Goal: Task Accomplishment & Management: Use online tool/utility

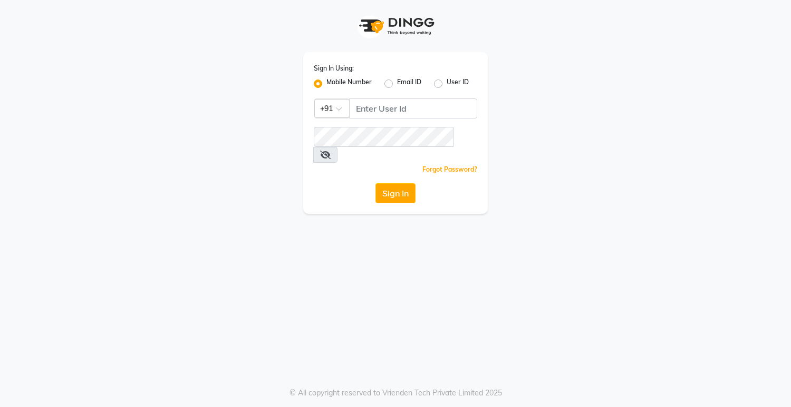
click at [395, 204] on div "Sign In Using: Mobile Number Email ID User ID Country Code × +91 Remember me Fo…" at bounding box center [395, 203] width 791 height 407
click at [402, 109] on input "Username" at bounding box center [413, 109] width 128 height 20
click at [358, 108] on input "08790031435" at bounding box center [413, 109] width 128 height 20
click at [361, 106] on input "08790031435" at bounding box center [413, 109] width 128 height 20
drag, startPoint x: 354, startPoint y: 108, endPoint x: 406, endPoint y: 105, distance: 52.8
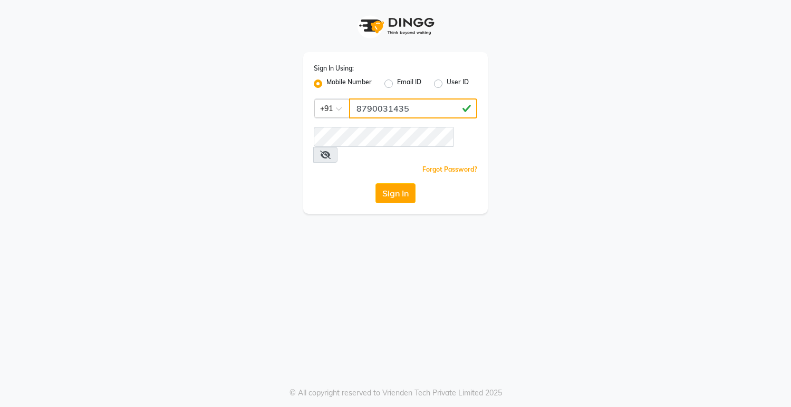
type input "8790031435"
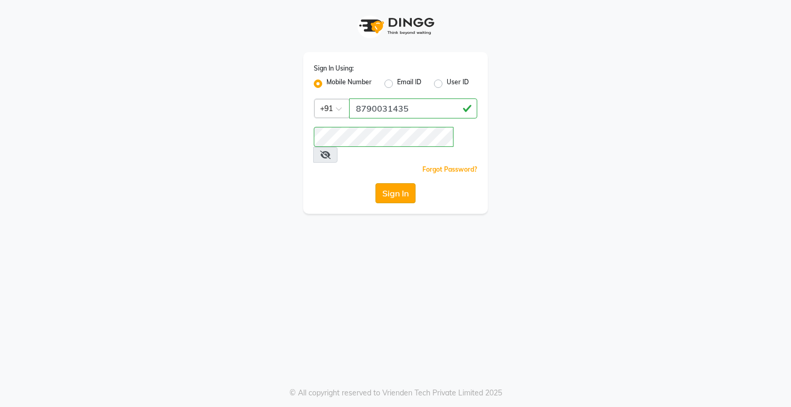
click at [397, 183] on button "Sign In" at bounding box center [395, 193] width 40 height 20
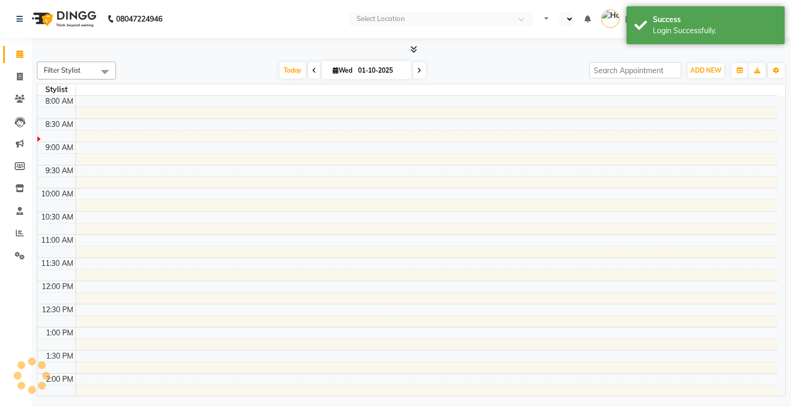
select select "en"
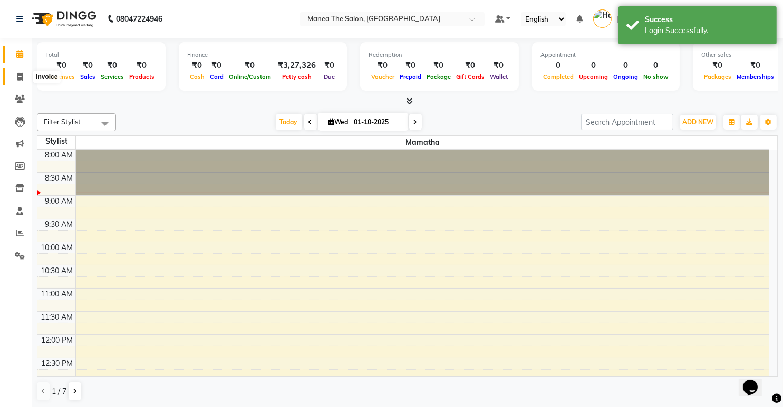
click at [15, 72] on span at bounding box center [20, 77] width 18 height 12
select select "service"
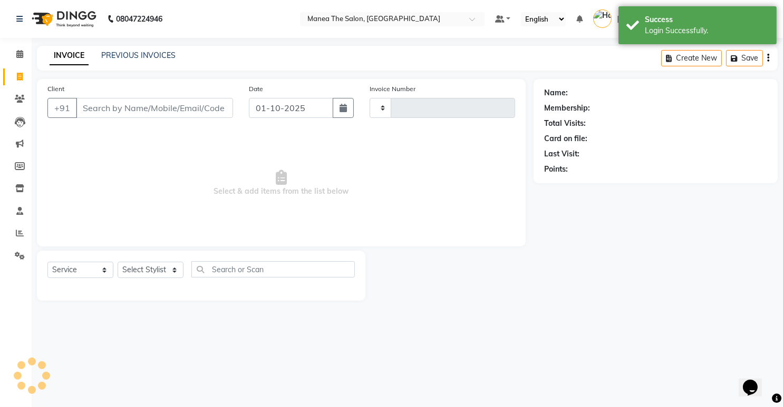
type input "2021"
select select "5481"
